Goal: Task Accomplishment & Management: Manage account settings

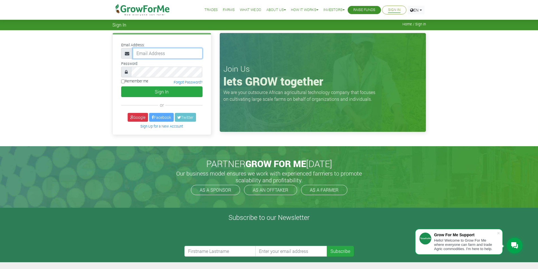
click at [177, 55] on input "email" at bounding box center [168, 53] width 70 height 11
type input "233242811732@growforme.com"
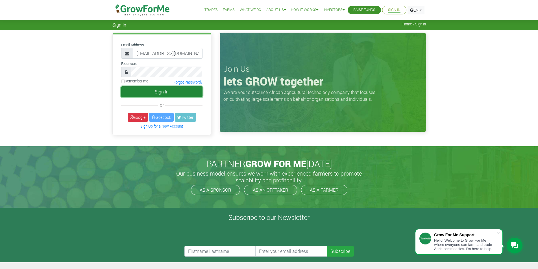
click at [174, 89] on button "Sign In" at bounding box center [161, 91] width 81 height 11
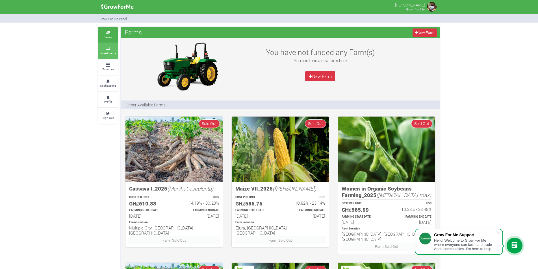
click at [115, 51] on small "Investments" at bounding box center [108, 53] width 16 height 4
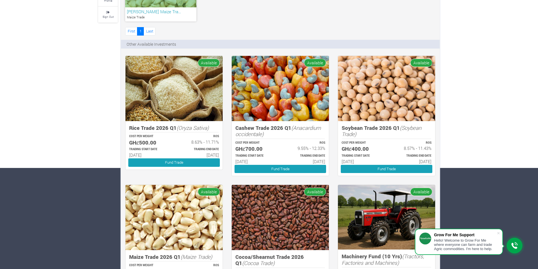
scroll to position [16, 0]
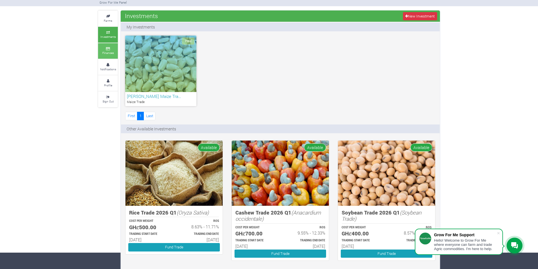
click at [106, 56] on link "Finances" at bounding box center [108, 51] width 20 height 16
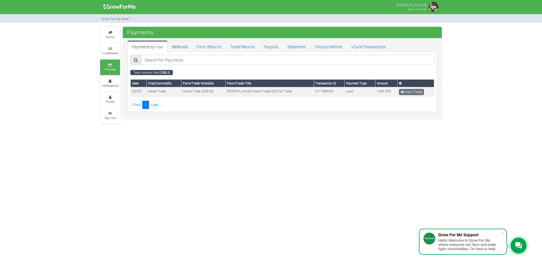
click at [174, 48] on link "Referrals" at bounding box center [180, 46] width 25 height 11
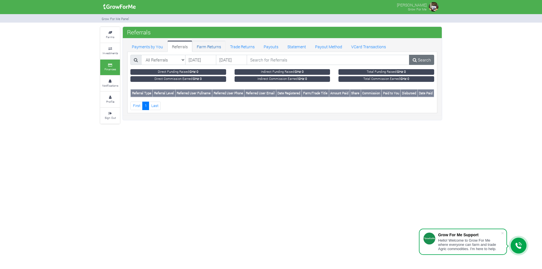
click at [204, 47] on link "Farm Returns" at bounding box center [208, 46] width 33 height 11
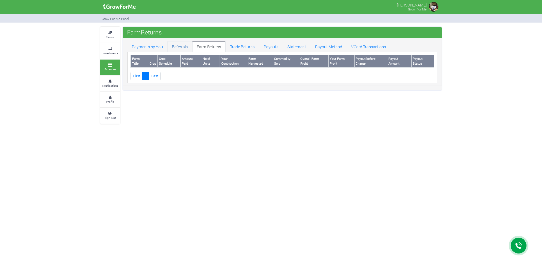
click at [184, 48] on link "Referrals" at bounding box center [180, 46] width 25 height 11
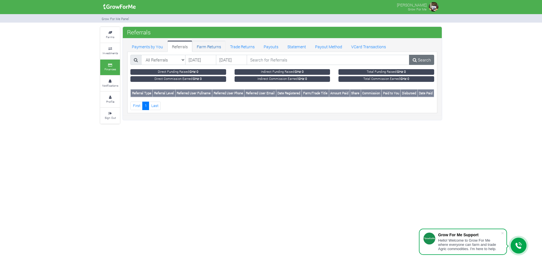
click at [199, 48] on link "Farm Returns" at bounding box center [208, 46] width 33 height 11
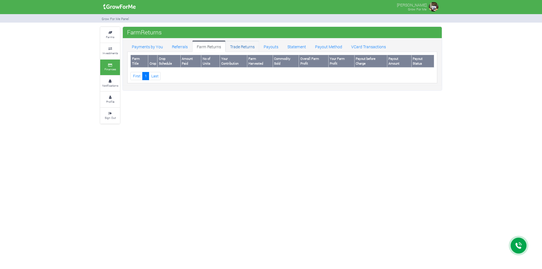
click at [235, 49] on link "Trade Returns" at bounding box center [243, 46] width 34 height 11
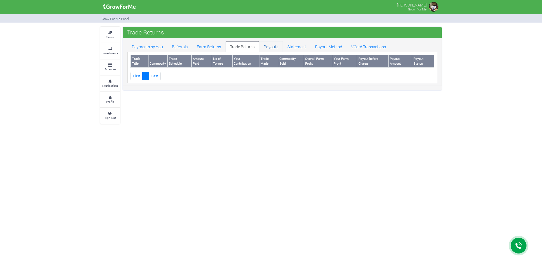
click at [281, 49] on link "Payouts" at bounding box center [271, 46] width 24 height 11
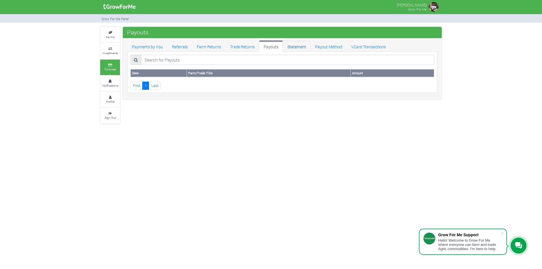
click at [296, 47] on link "Statement" at bounding box center [297, 46] width 28 height 11
click at [326, 47] on link "Payout Method" at bounding box center [329, 46] width 36 height 11
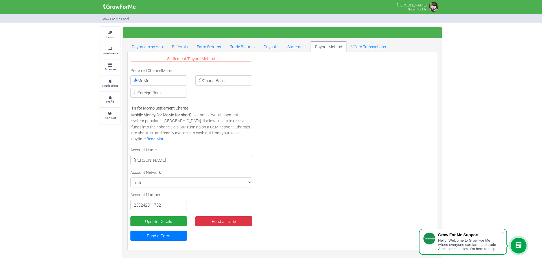
click at [218, 84] on label "Ghana Bank" at bounding box center [223, 80] width 57 height 10
click at [203, 82] on input "Ghana Bank" at bounding box center [201, 81] width 4 height 4
radio input "true"
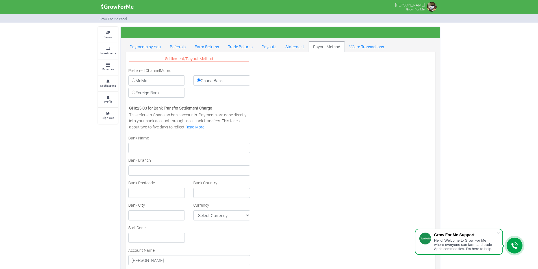
click at [169, 83] on label "MoMo" at bounding box center [156, 80] width 57 height 10
click at [135, 82] on input "MoMo" at bounding box center [134, 81] width 4 height 4
radio input "true"
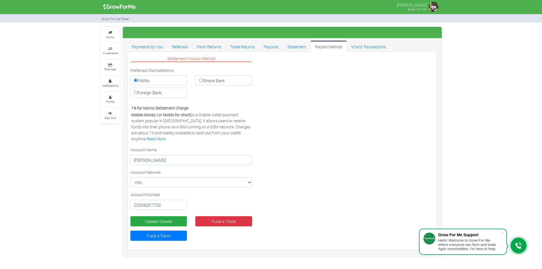
click at [214, 81] on label "Ghana Bank" at bounding box center [223, 80] width 57 height 10
click at [203, 81] on input "Ghana Bank" at bounding box center [201, 81] width 4 height 4
radio input "true"
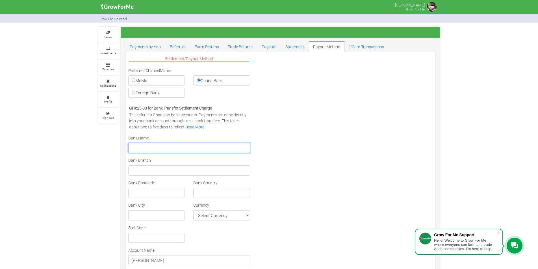
click at [170, 147] on input "text" at bounding box center [189, 148] width 122 height 10
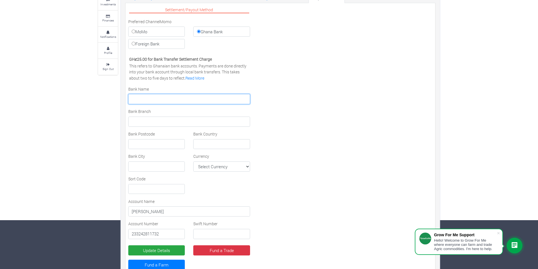
scroll to position [57, 0]
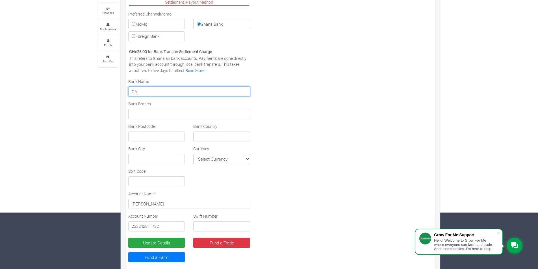
type input "C"
click at [148, 24] on label "MoMo" at bounding box center [156, 24] width 57 height 10
click at [135, 24] on input "MoMo" at bounding box center [134, 24] width 4 height 4
radio input "true"
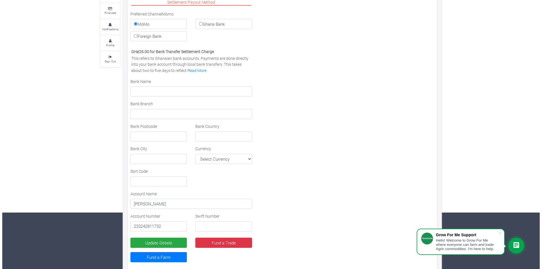
scroll to position [0, 0]
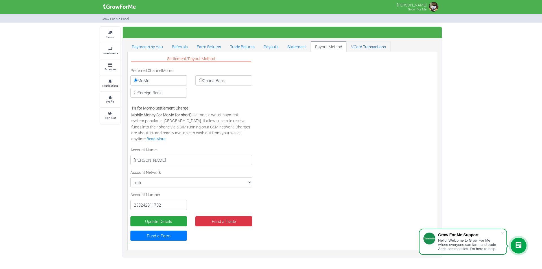
click at [364, 48] on link "VCard Transactions" at bounding box center [369, 46] width 44 height 11
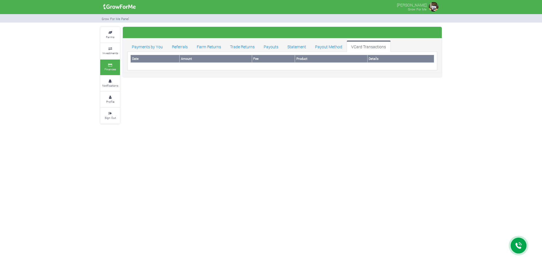
click at [110, 48] on icon at bounding box center [110, 48] width 17 height 3
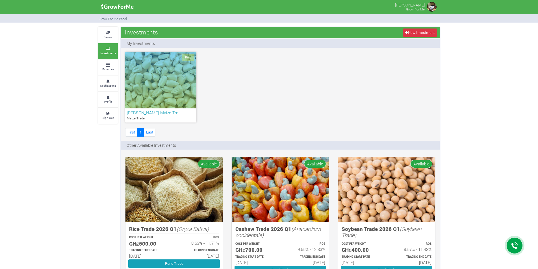
click at [156, 81] on div "Paid" at bounding box center [160, 80] width 71 height 57
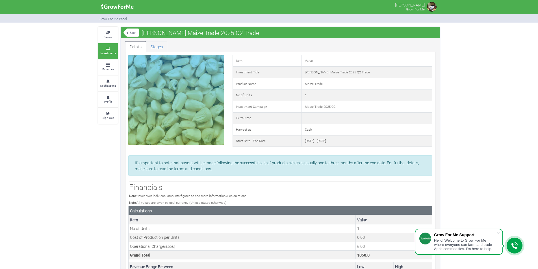
click at [156, 48] on link "Stages" at bounding box center [156, 46] width 21 height 11
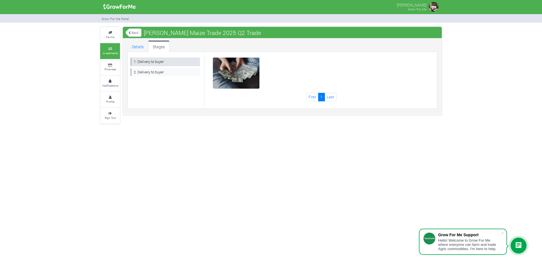
click at [142, 63] on link "1. Delivery to buyer" at bounding box center [165, 62] width 69 height 8
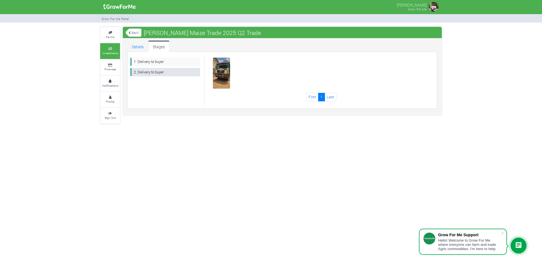
click at [148, 73] on link "2. Delivery to buyer" at bounding box center [165, 72] width 69 height 8
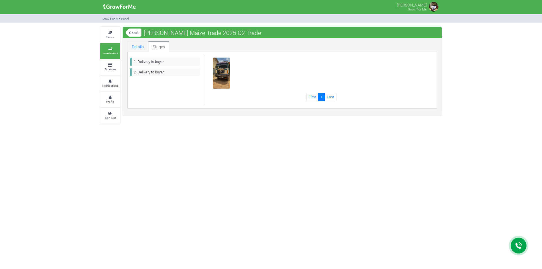
click at [143, 48] on link "Details" at bounding box center [137, 46] width 21 height 11
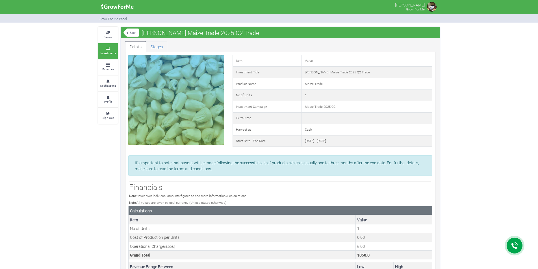
click at [155, 48] on link "Stages" at bounding box center [156, 46] width 21 height 11
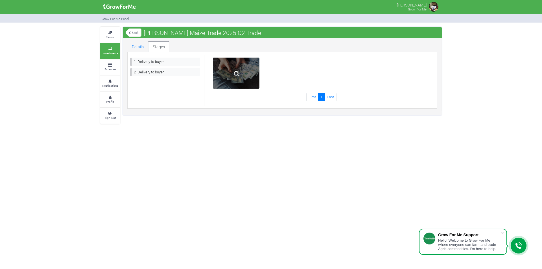
click at [230, 74] on img at bounding box center [237, 74] width 18 height 18
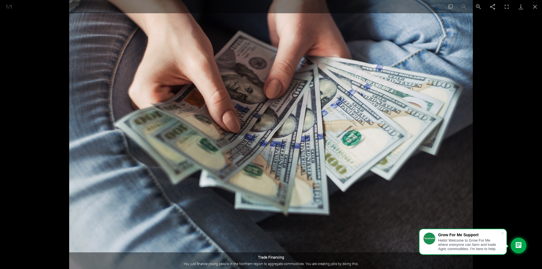
click at [532, 69] on div at bounding box center [271, 134] width 542 height 269
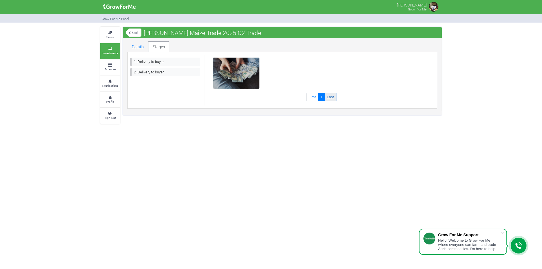
click at [330, 98] on link "Last" at bounding box center [331, 97] width 12 height 8
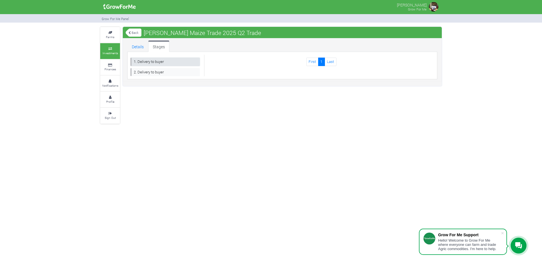
click at [144, 63] on link "1. Delivery to buyer" at bounding box center [165, 62] width 69 height 8
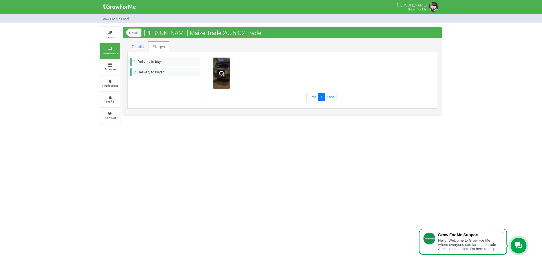
click at [216, 68] on img at bounding box center [222, 74] width 18 height 18
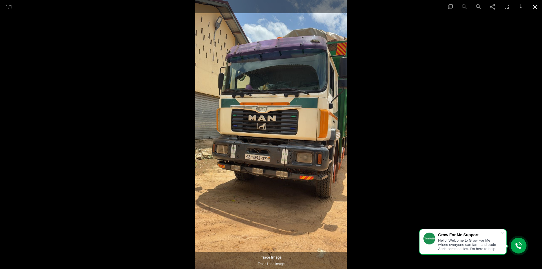
click at [535, 6] on button "Close gallery" at bounding box center [535, 6] width 14 height 13
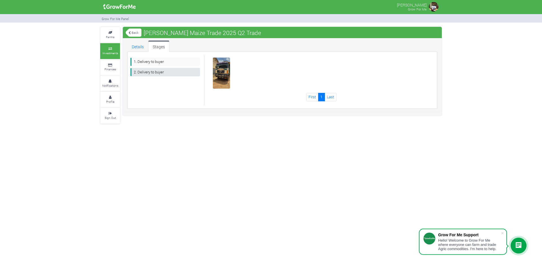
click at [151, 69] on link "2. Delivery to buyer" at bounding box center [165, 72] width 69 height 8
click at [110, 100] on small "Profile" at bounding box center [110, 102] width 8 height 4
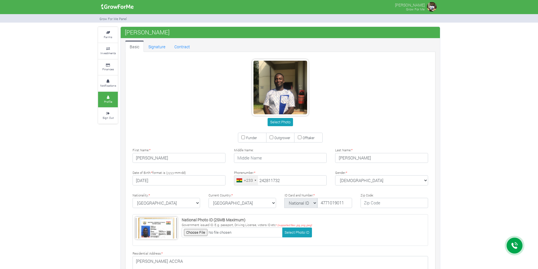
click at [109, 82] on link "Notifications" at bounding box center [108, 84] width 20 height 16
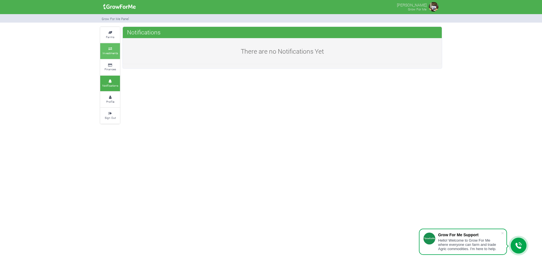
click at [110, 52] on small "Investments" at bounding box center [111, 53] width 16 height 4
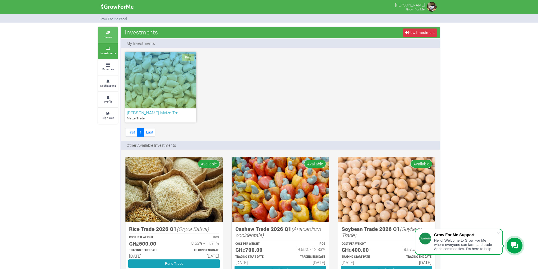
click at [116, 34] on link "Farms" at bounding box center [108, 35] width 20 height 16
